Goal: Navigation & Orientation: Find specific page/section

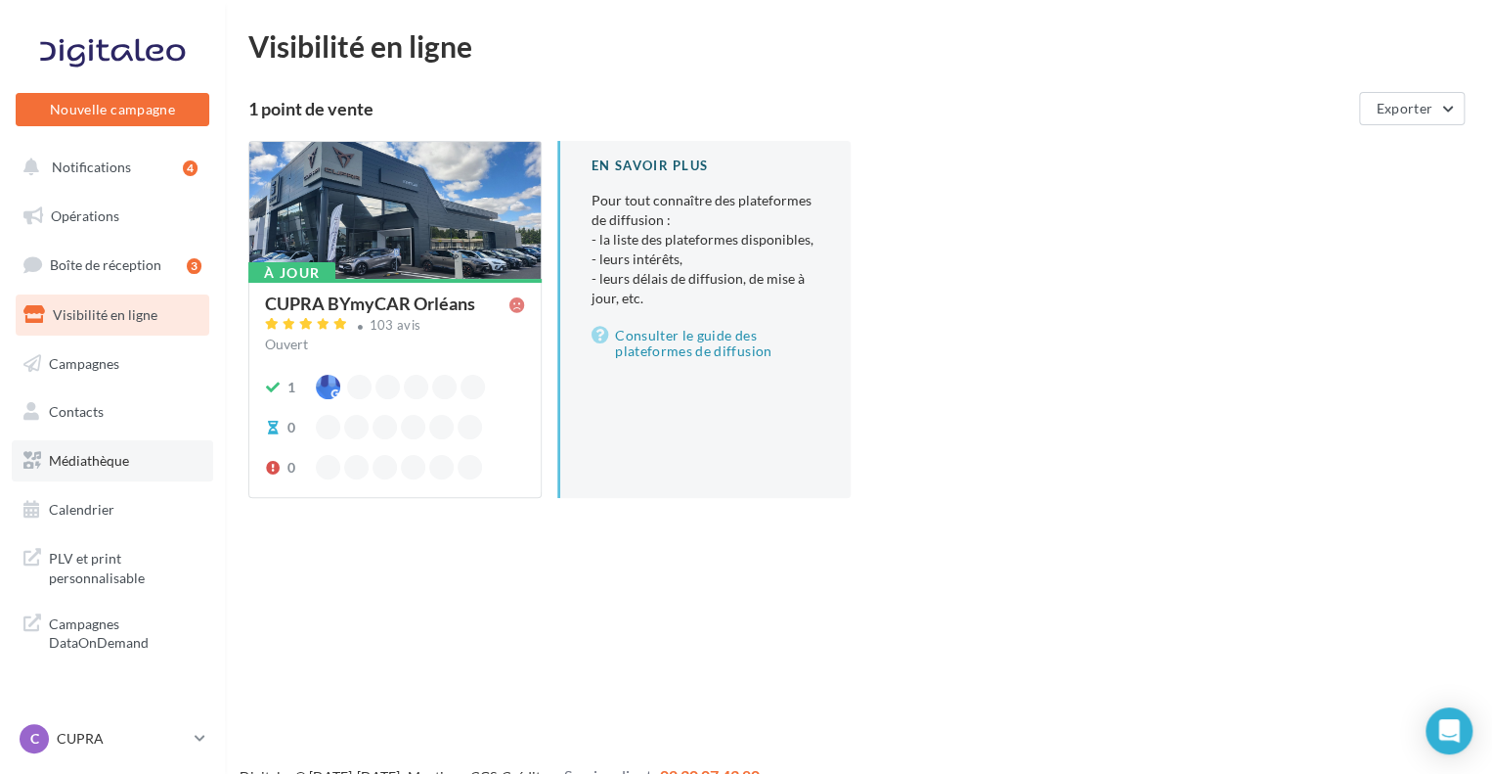
click at [140, 471] on link "Médiathèque" at bounding box center [112, 460] width 201 height 41
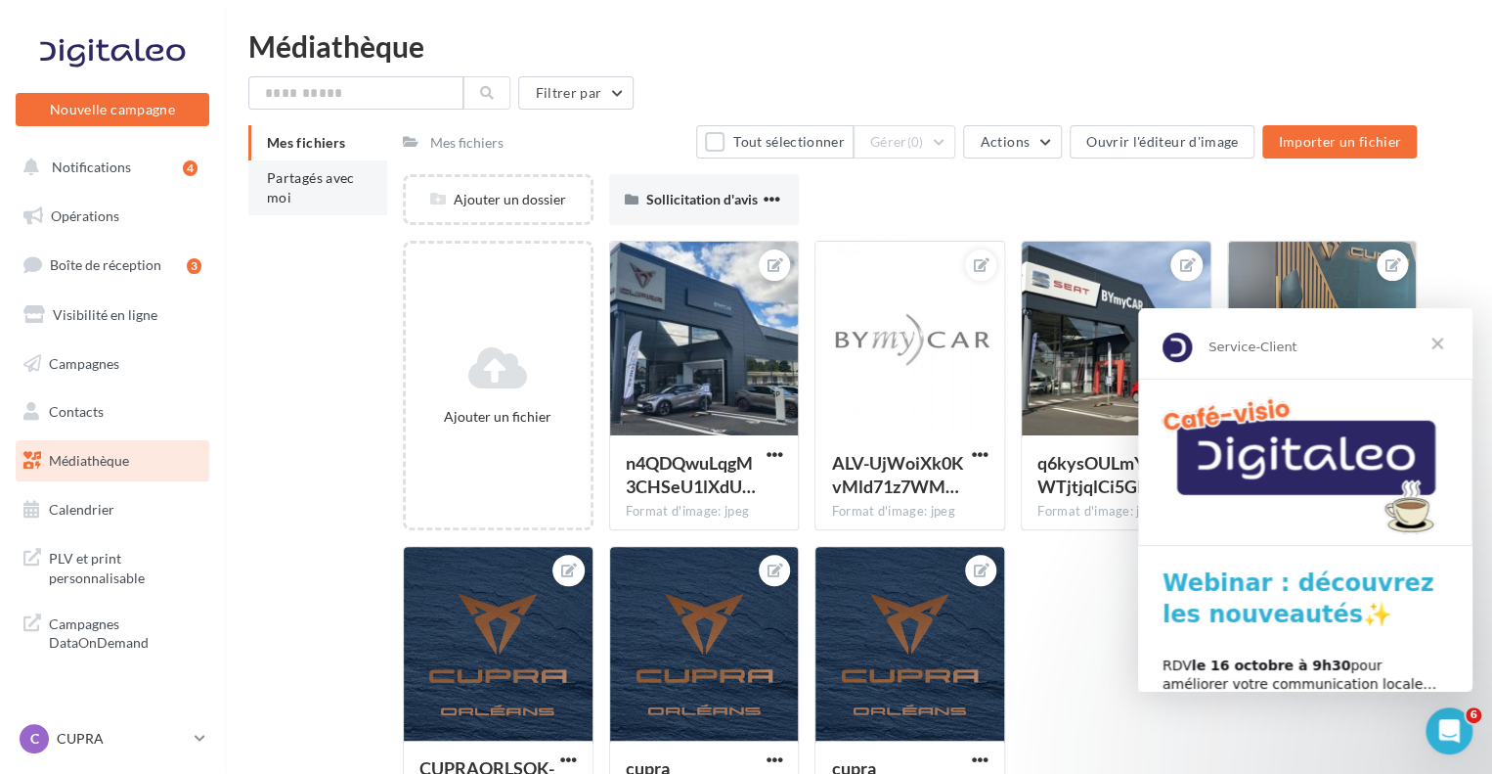
click at [308, 196] on li "Partagés avec moi" at bounding box center [317, 187] width 139 height 55
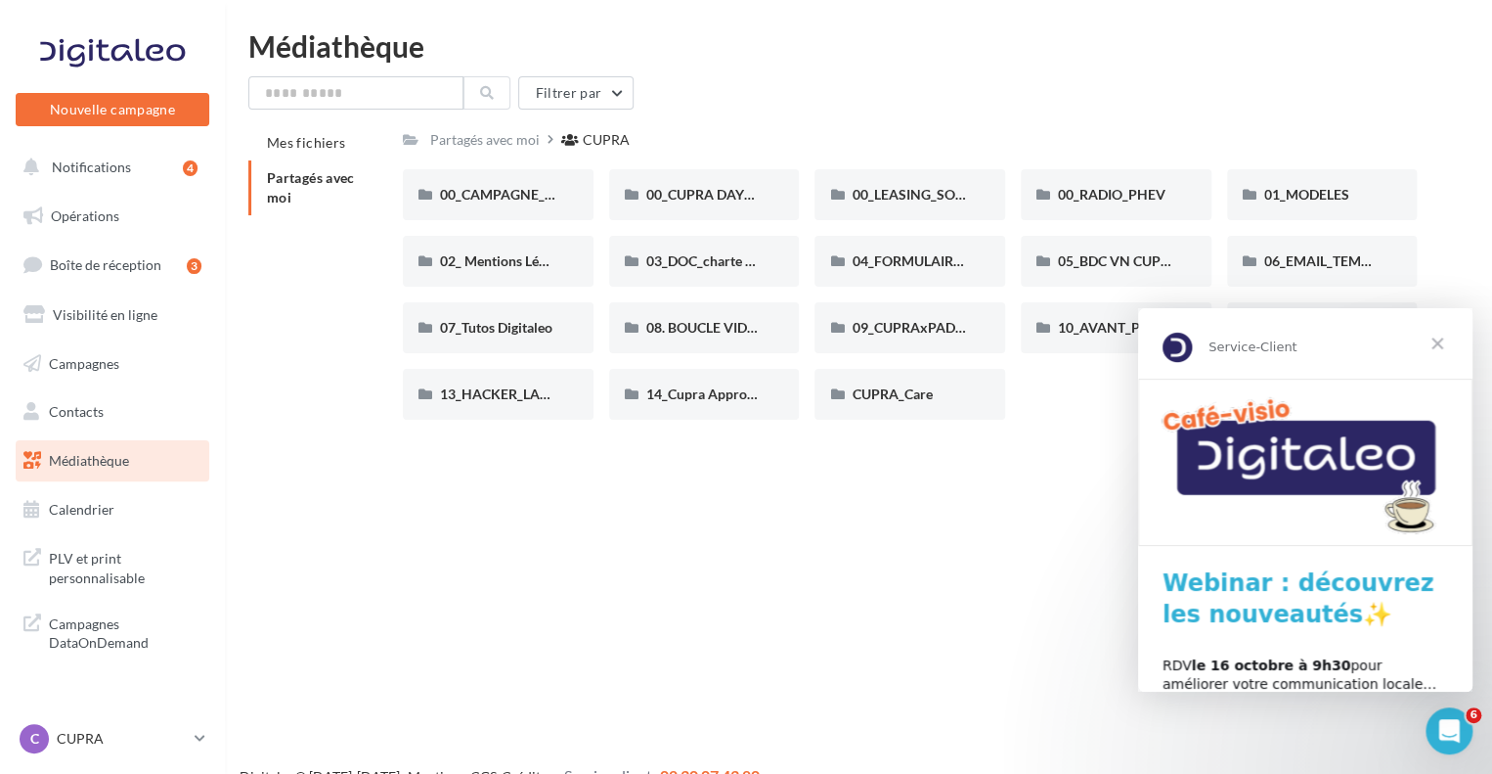
click at [1440, 343] on span "Fermer" at bounding box center [1437, 343] width 70 height 70
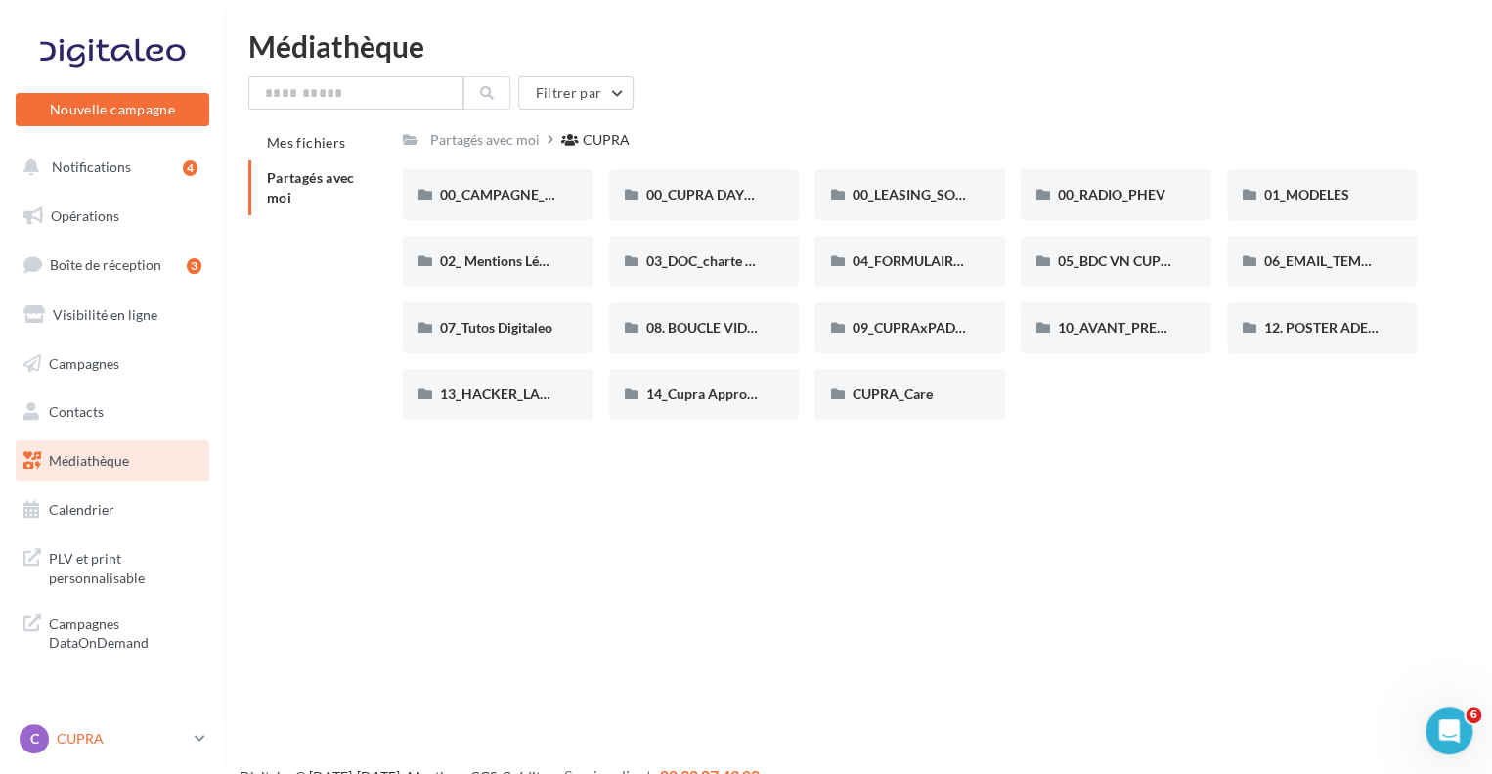
click at [193, 734] on link "C CUPRA cupra_orleans" at bounding box center [113, 738] width 194 height 37
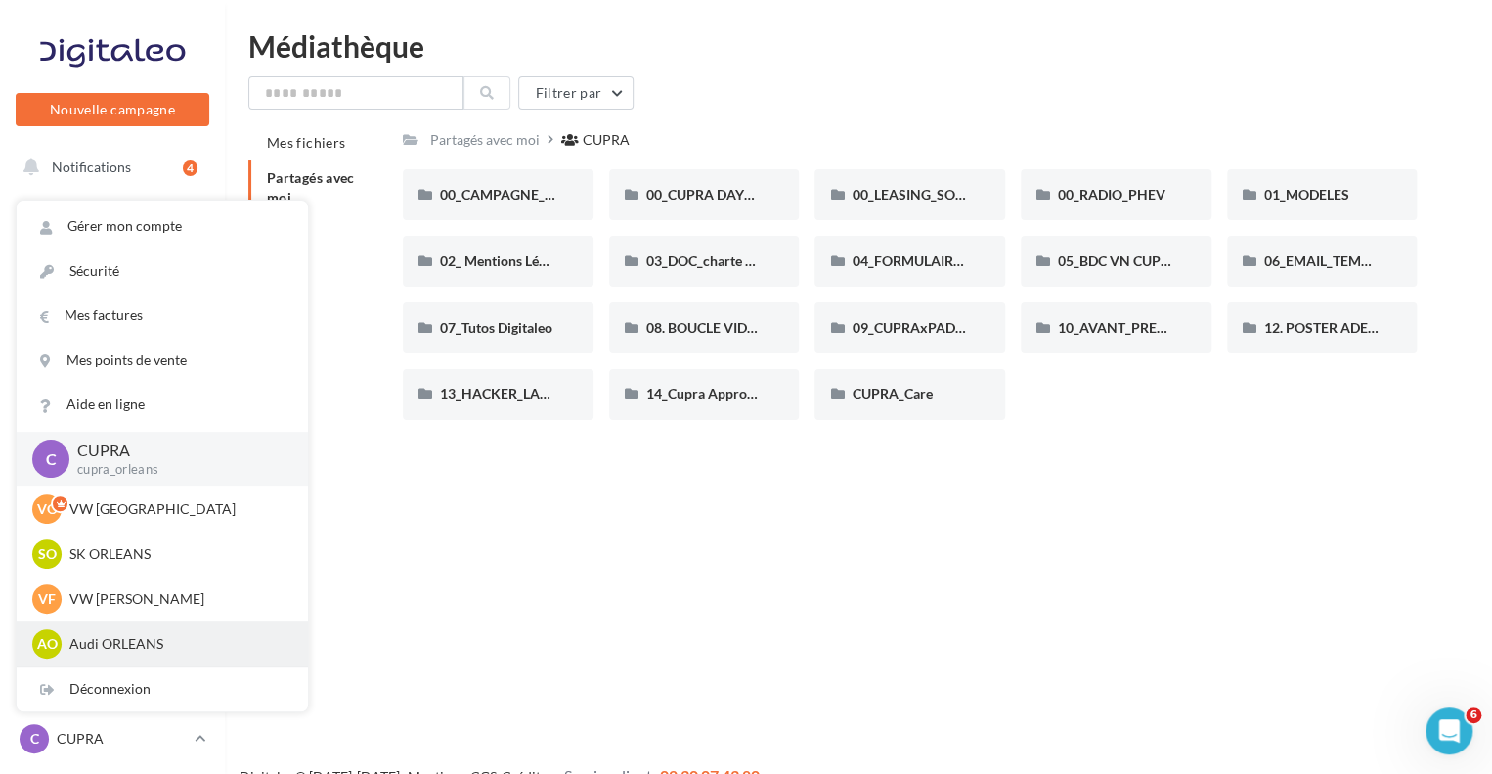
click at [153, 637] on p "Audi ORLEANS" at bounding box center [176, 644] width 215 height 20
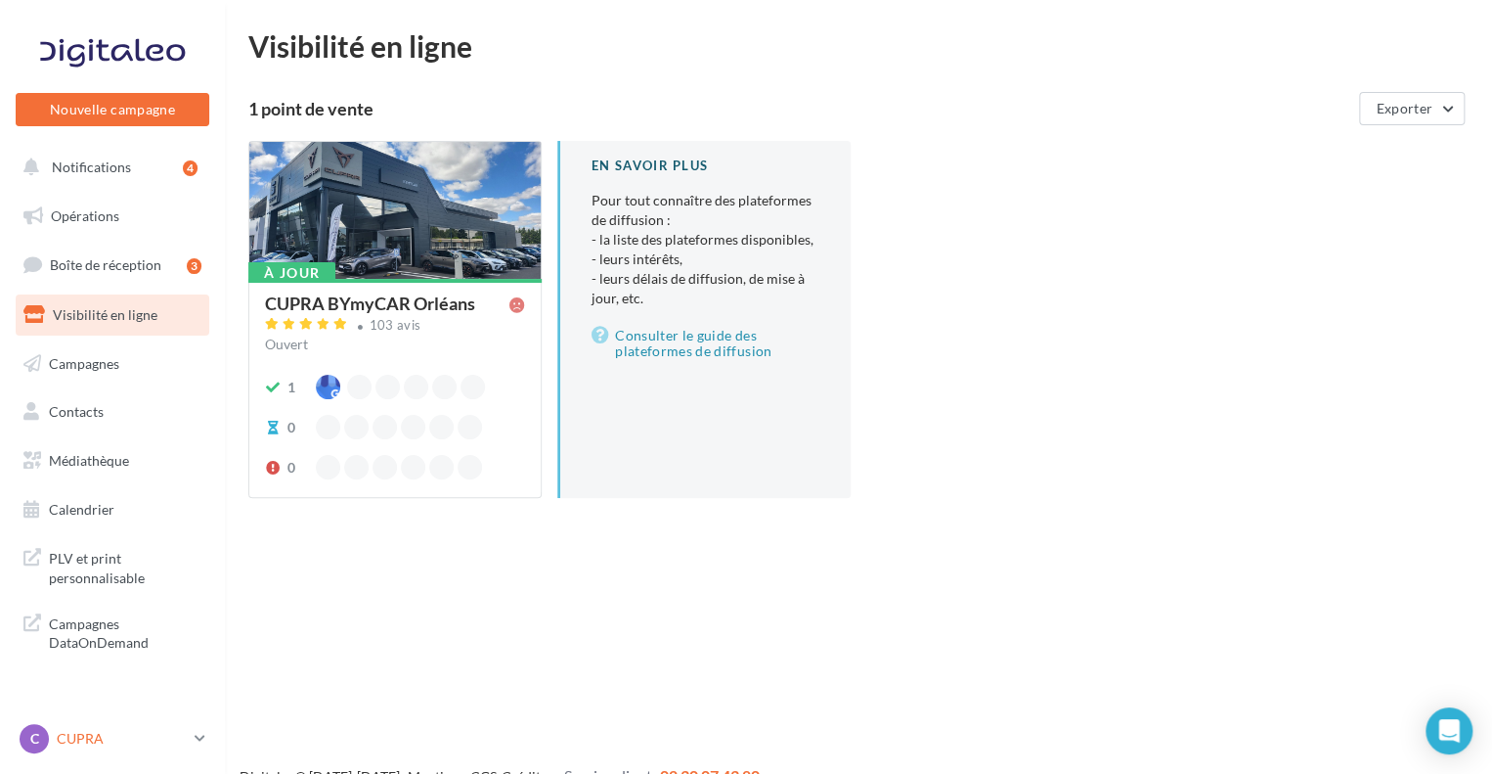
click at [199, 747] on link "C CUPRA cupra_orleans" at bounding box center [113, 738] width 194 height 37
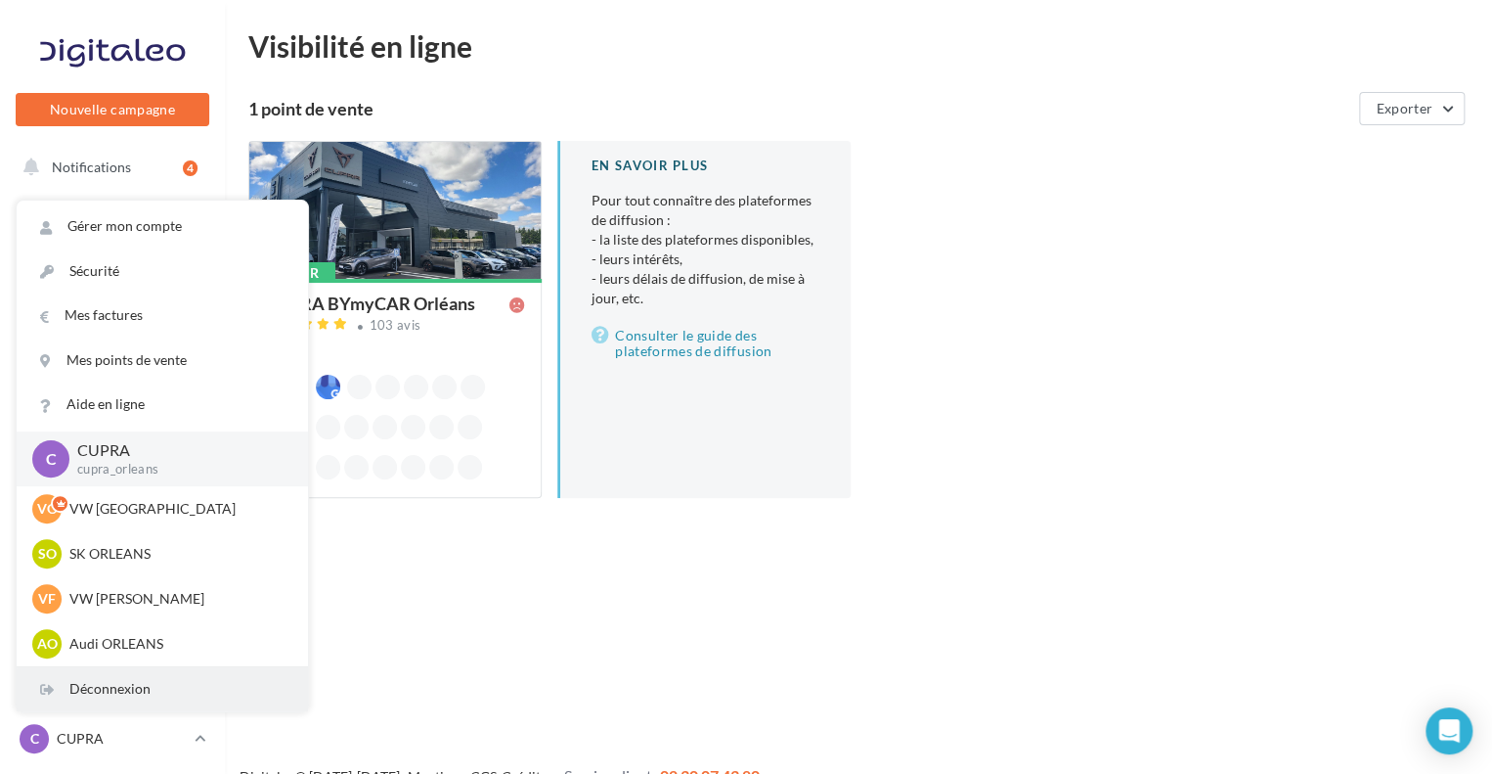
click at [159, 687] on div "Déconnexion" at bounding box center [162, 689] width 291 height 44
